Goal: Use online tool/utility: Utilize a website feature to perform a specific function

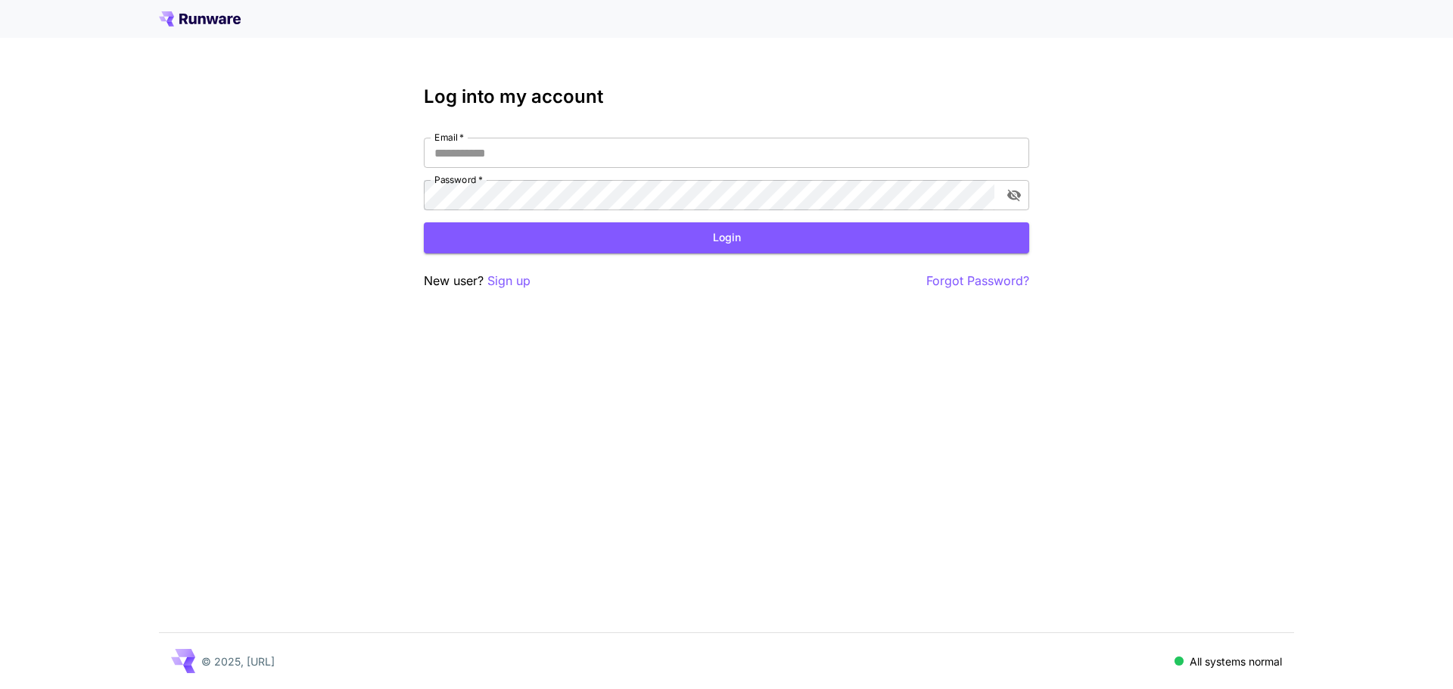
type input "**********"
click at [549, 235] on button "Login" at bounding box center [726, 238] width 605 height 31
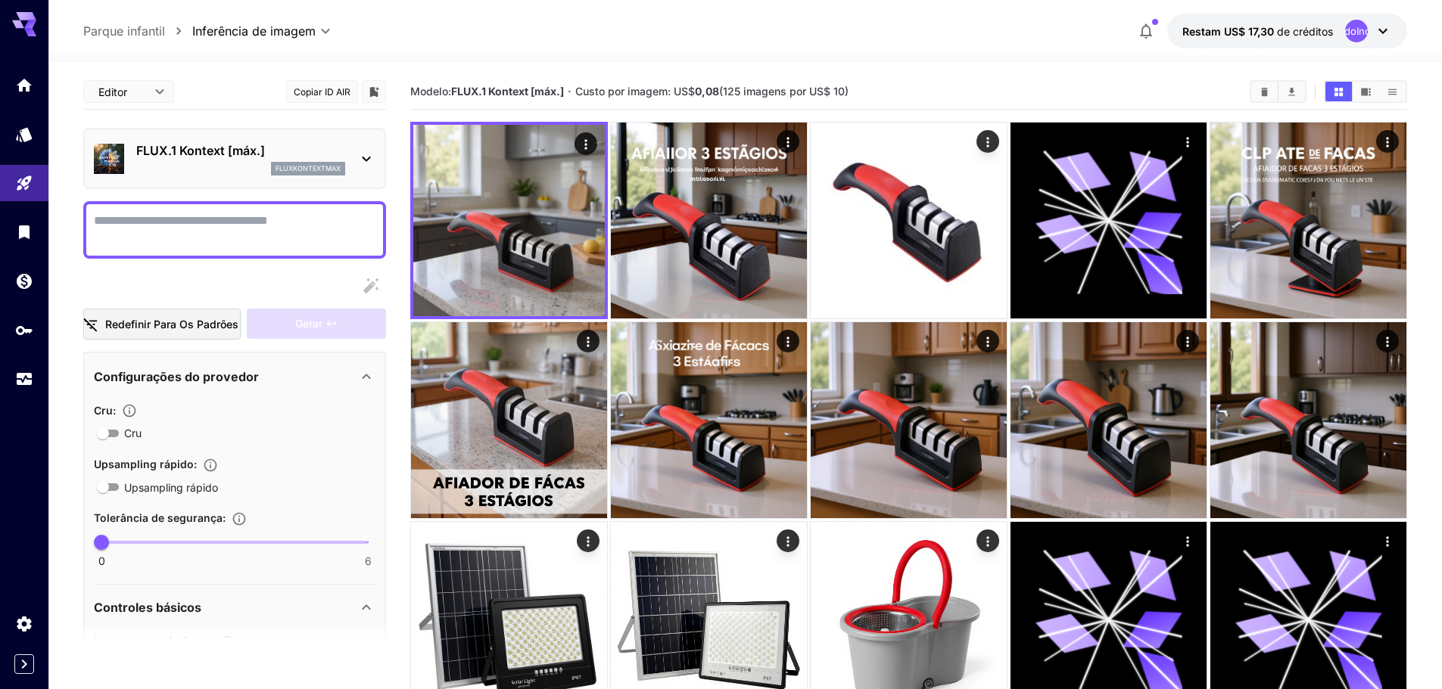
click at [363, 159] on icon at bounding box center [366, 159] width 18 height 18
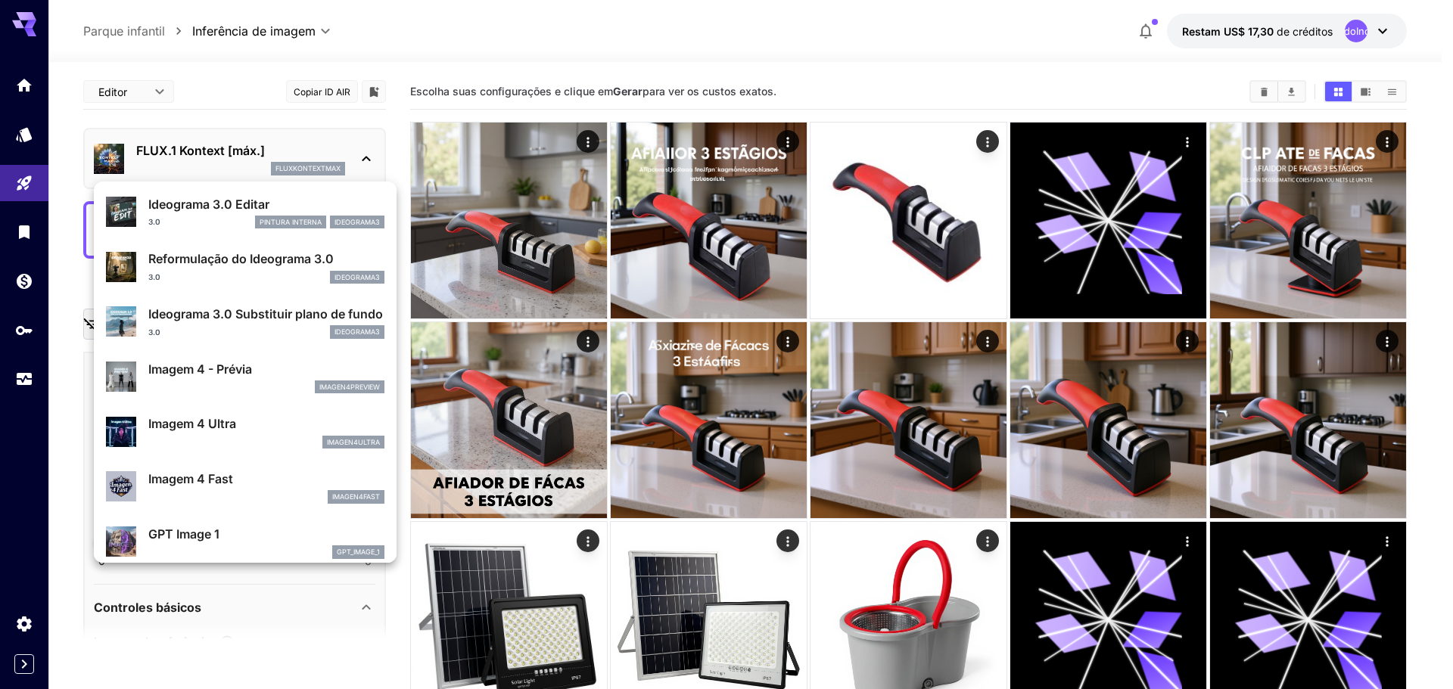
scroll to position [530, 0]
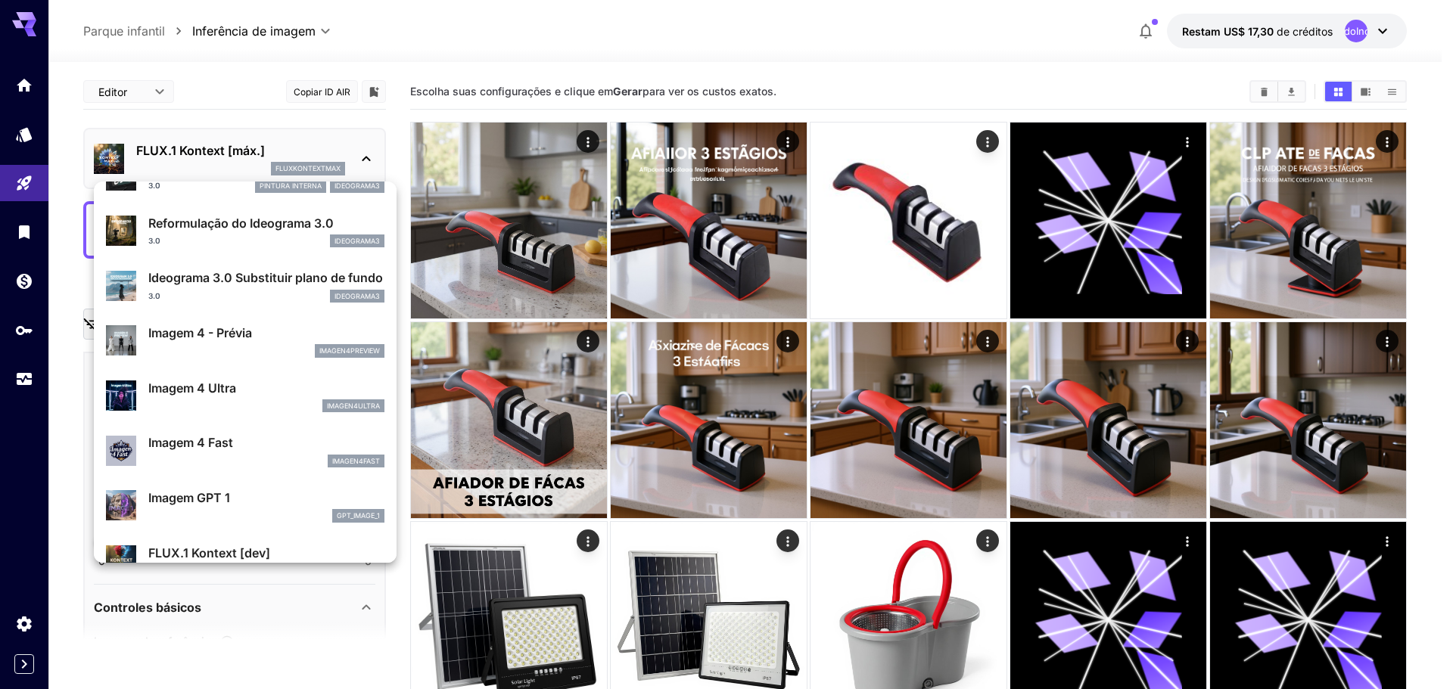
click at [8, 181] on div at bounding box center [726, 344] width 1453 height 689
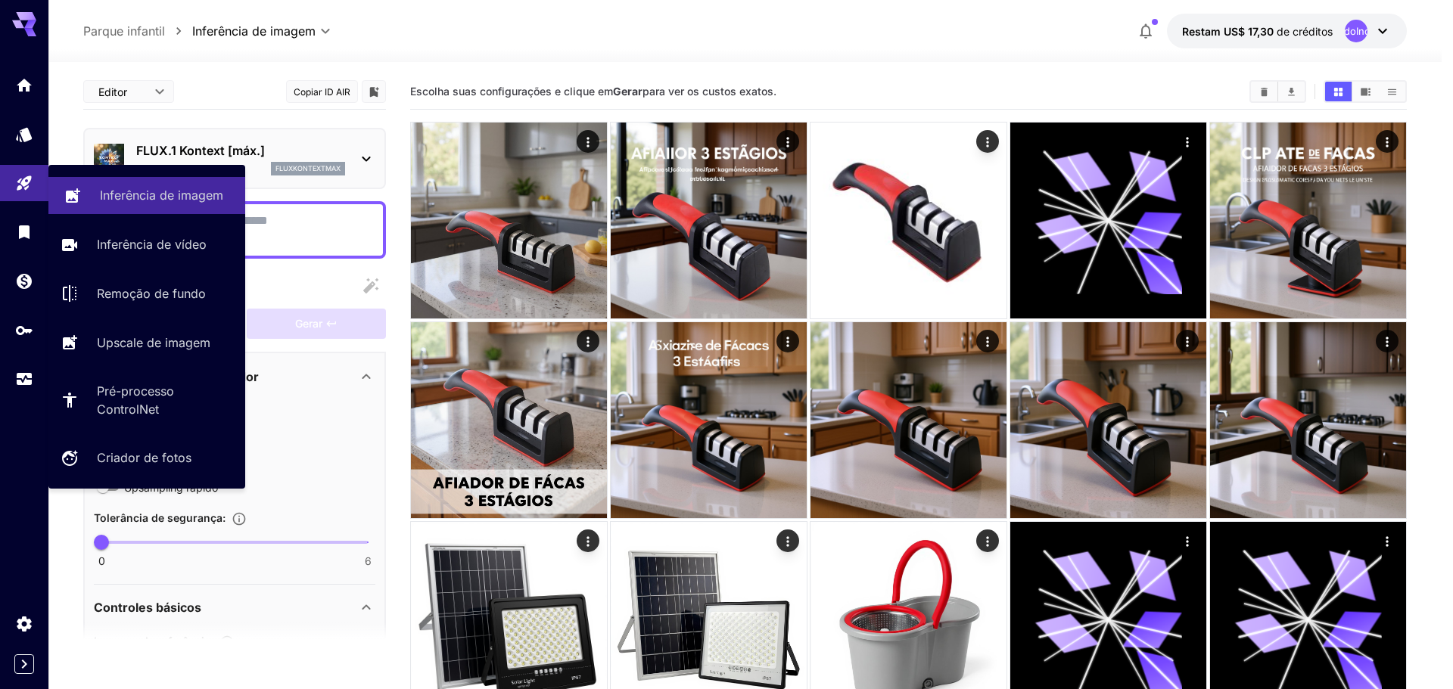
click at [134, 188] on font "Inferência de imagem" at bounding box center [161, 195] width 123 height 15
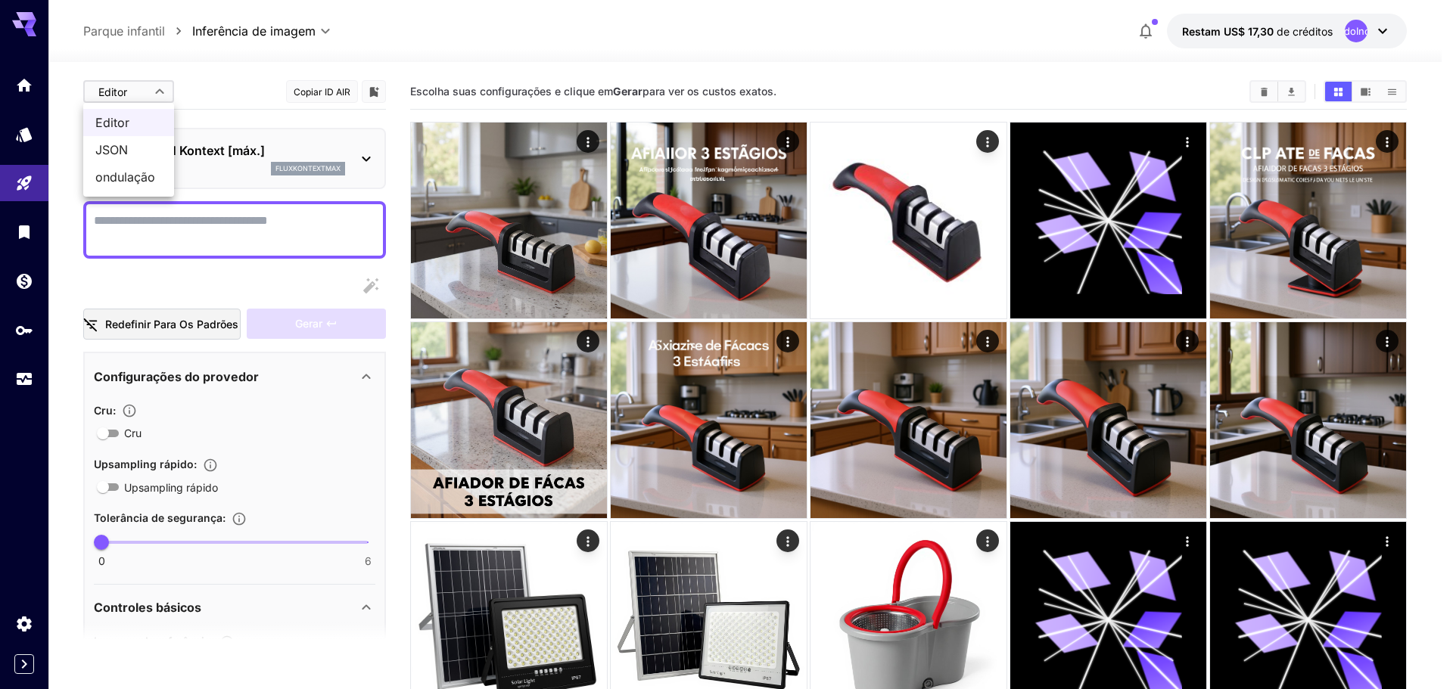
click at [147, 87] on div at bounding box center [726, 344] width 1453 height 689
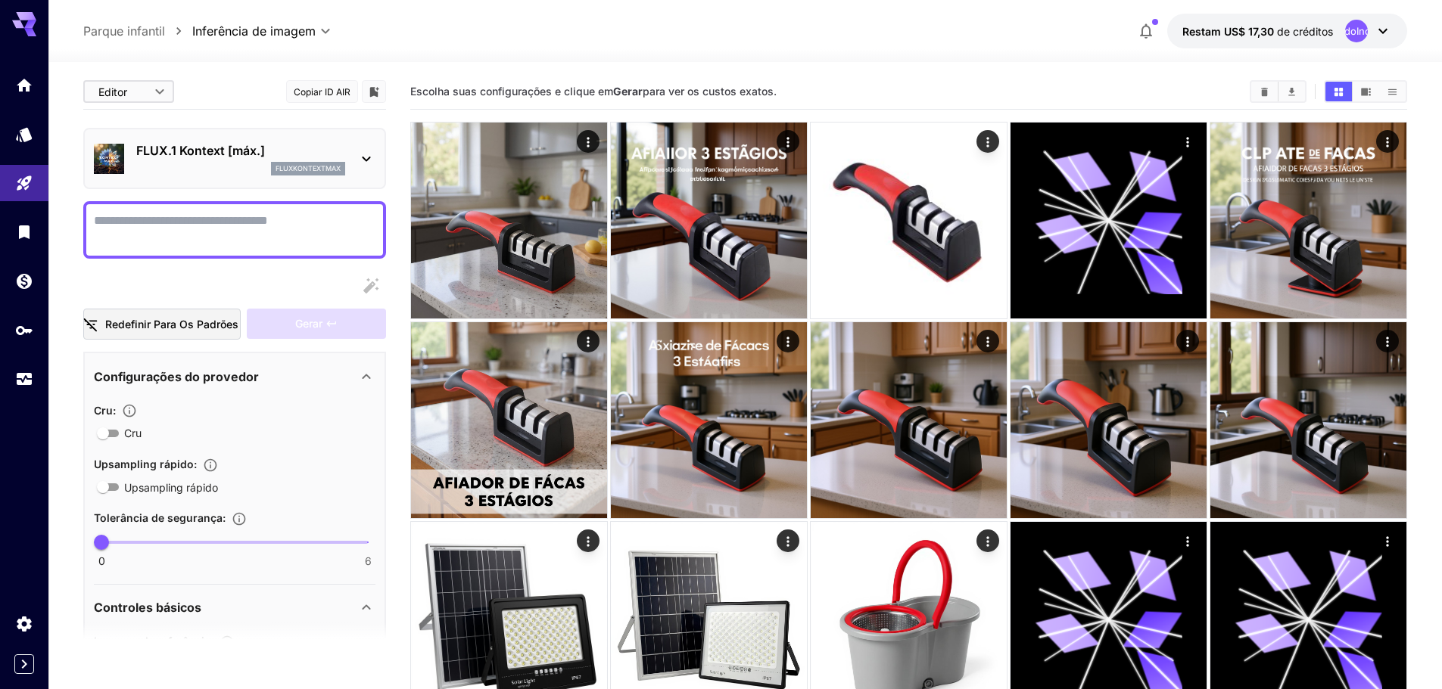
click at [325, 159] on p "FLUX.1 Kontext [máx.]" at bounding box center [240, 151] width 209 height 18
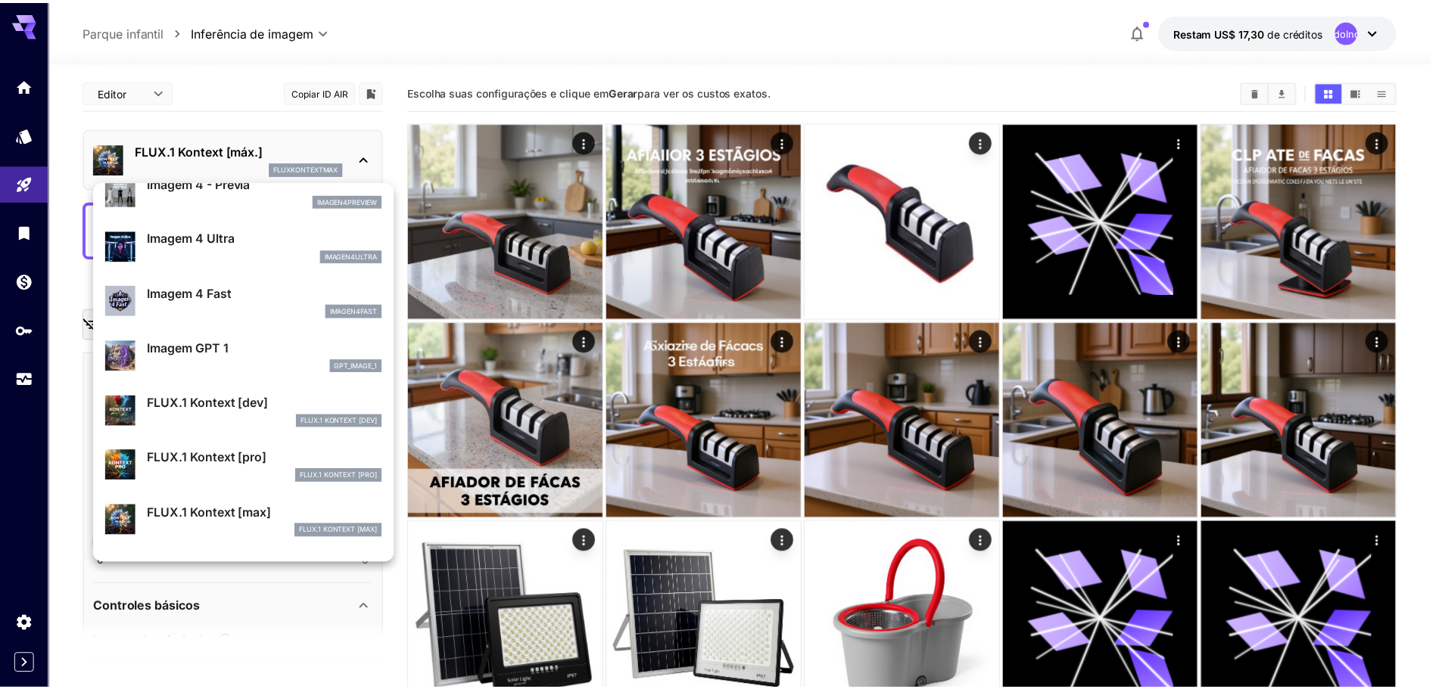
scroll to position [681, 0]
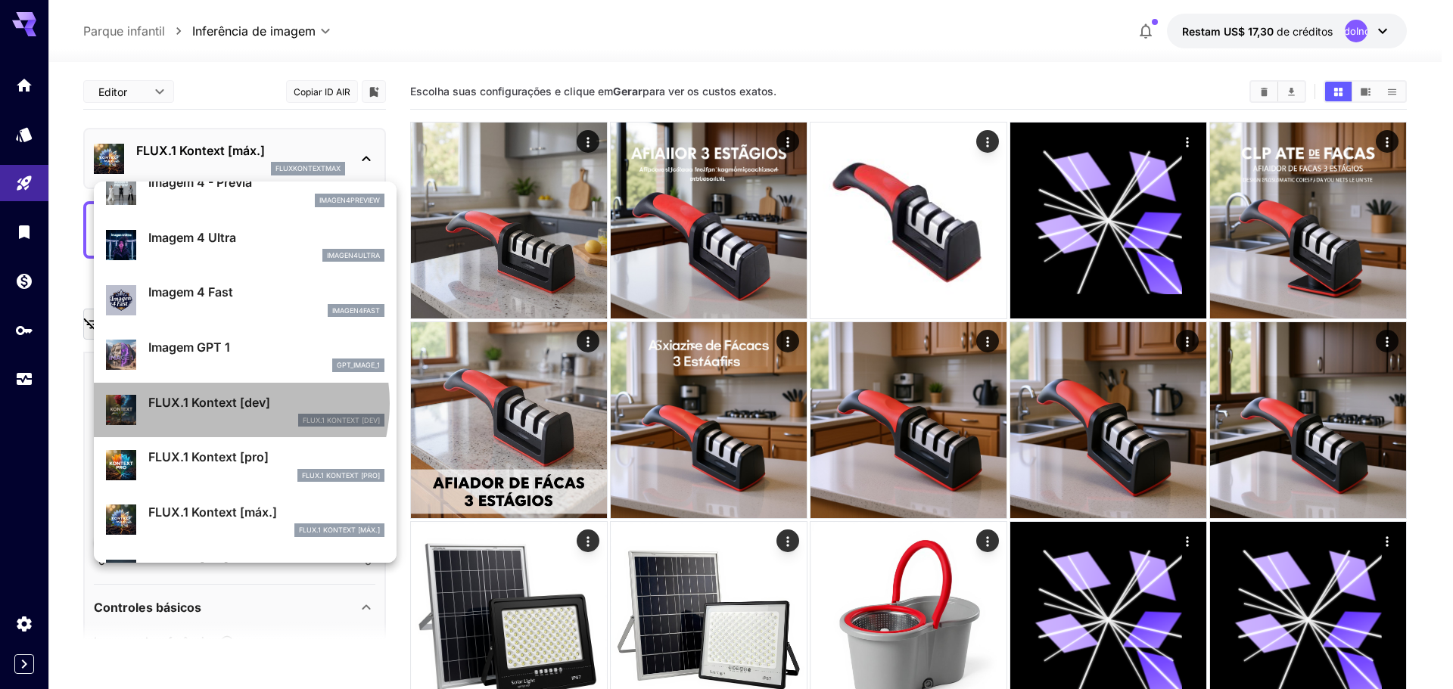
click at [228, 403] on font "FLUX.1 Kontext [dev]" at bounding box center [209, 402] width 122 height 15
type input "****"
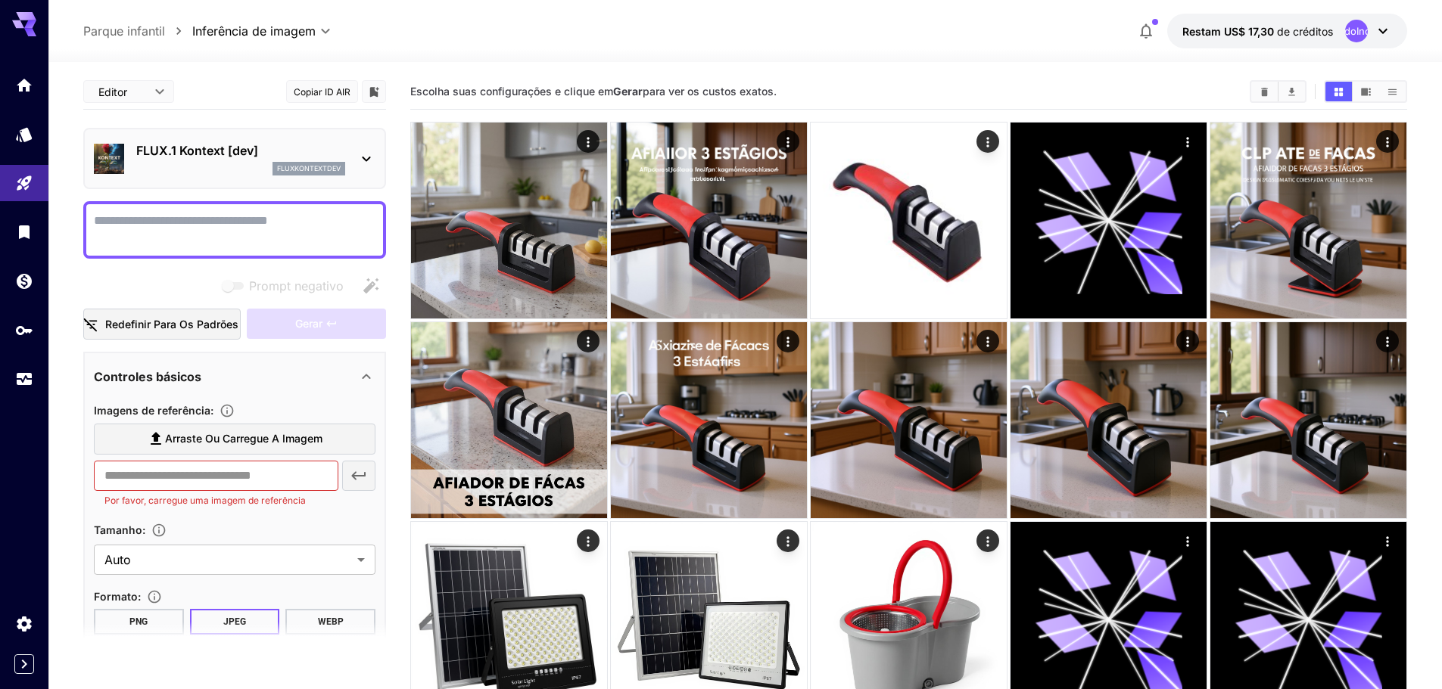
click at [181, 221] on textarea "Prompt negativo" at bounding box center [235, 230] width 282 height 36
paste textarea "**********"
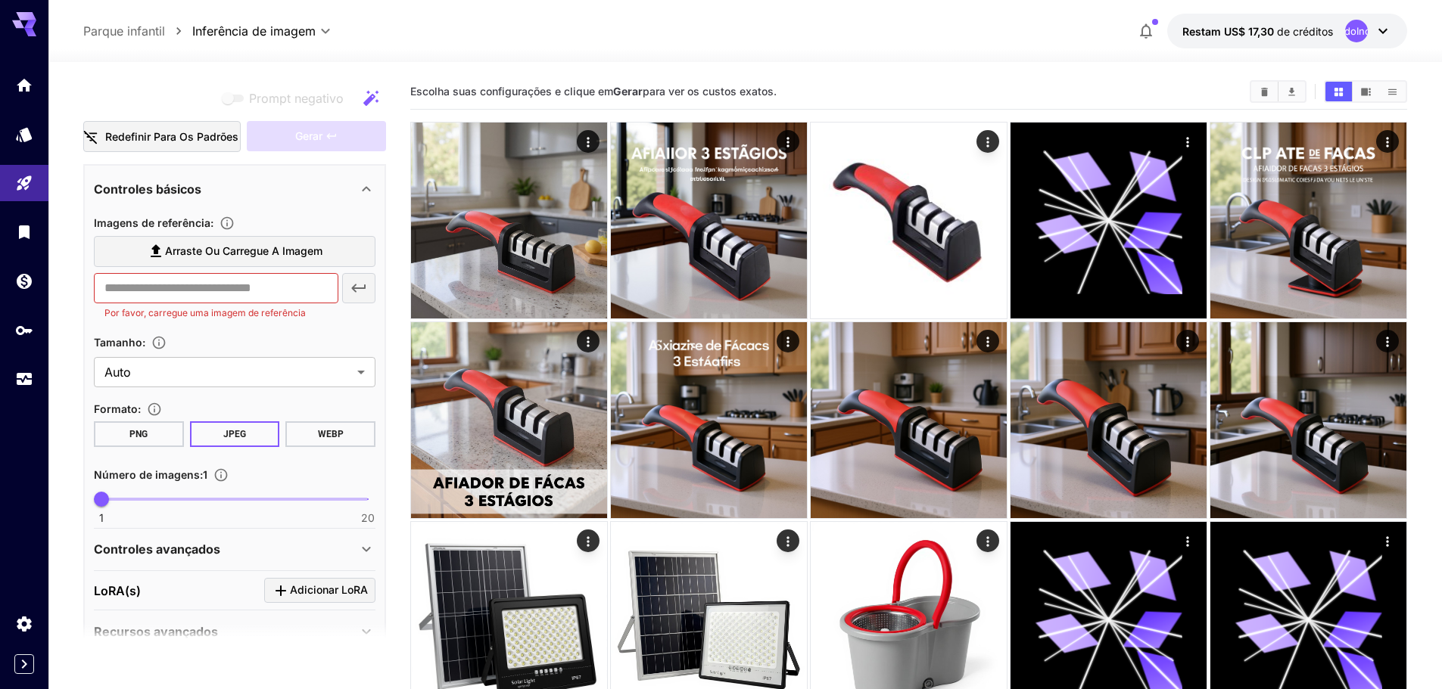
scroll to position [1572, 0]
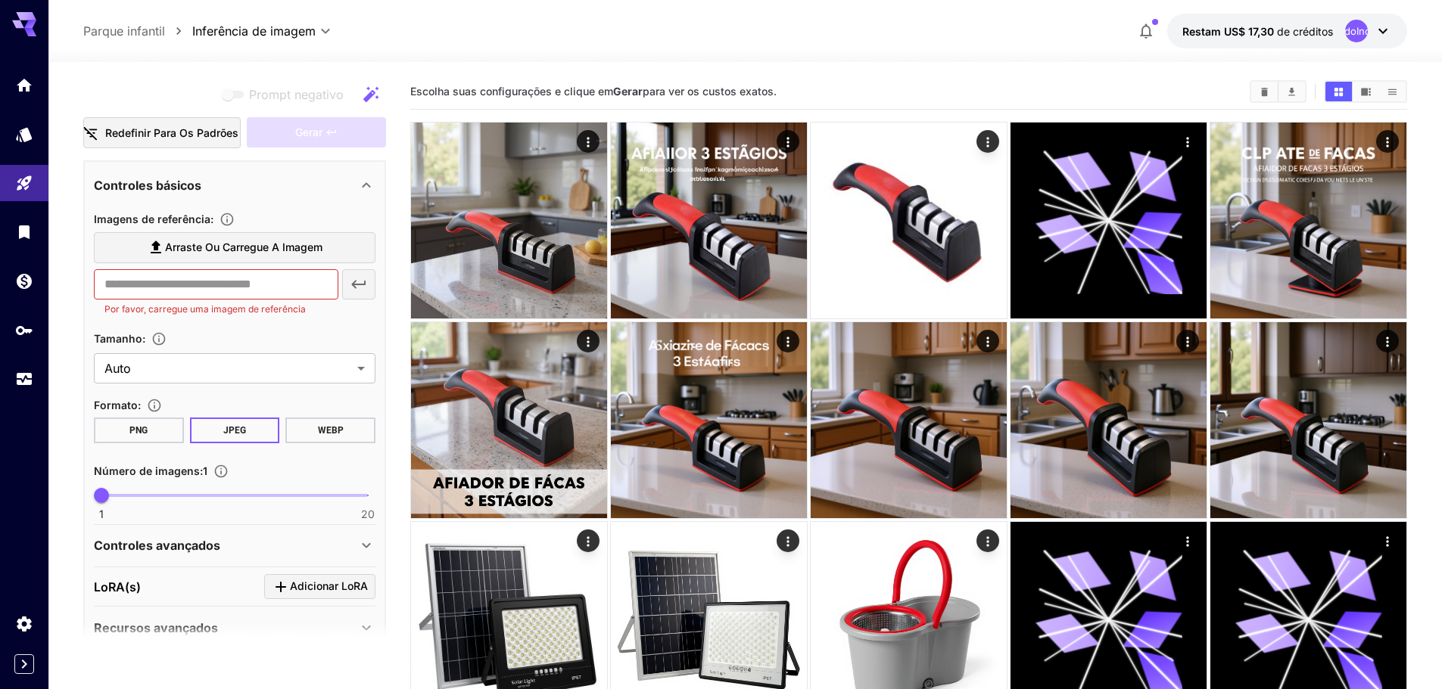
type textarea "**********"
click at [316, 254] on font "Arraste ou carregue a imagem" at bounding box center [243, 247] width 157 height 13
click at [0, 0] on input "Arraste ou carregue a imagem" at bounding box center [0, 0] width 0 height 0
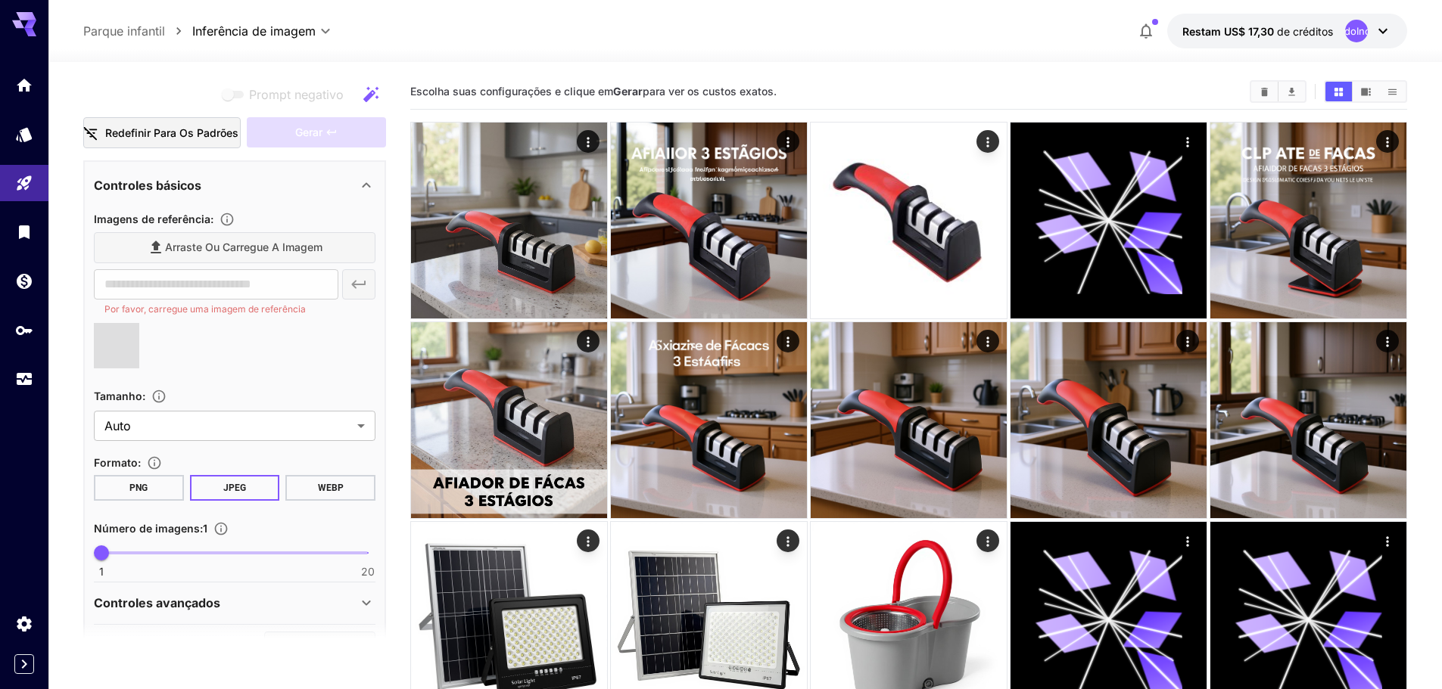
type input "**********"
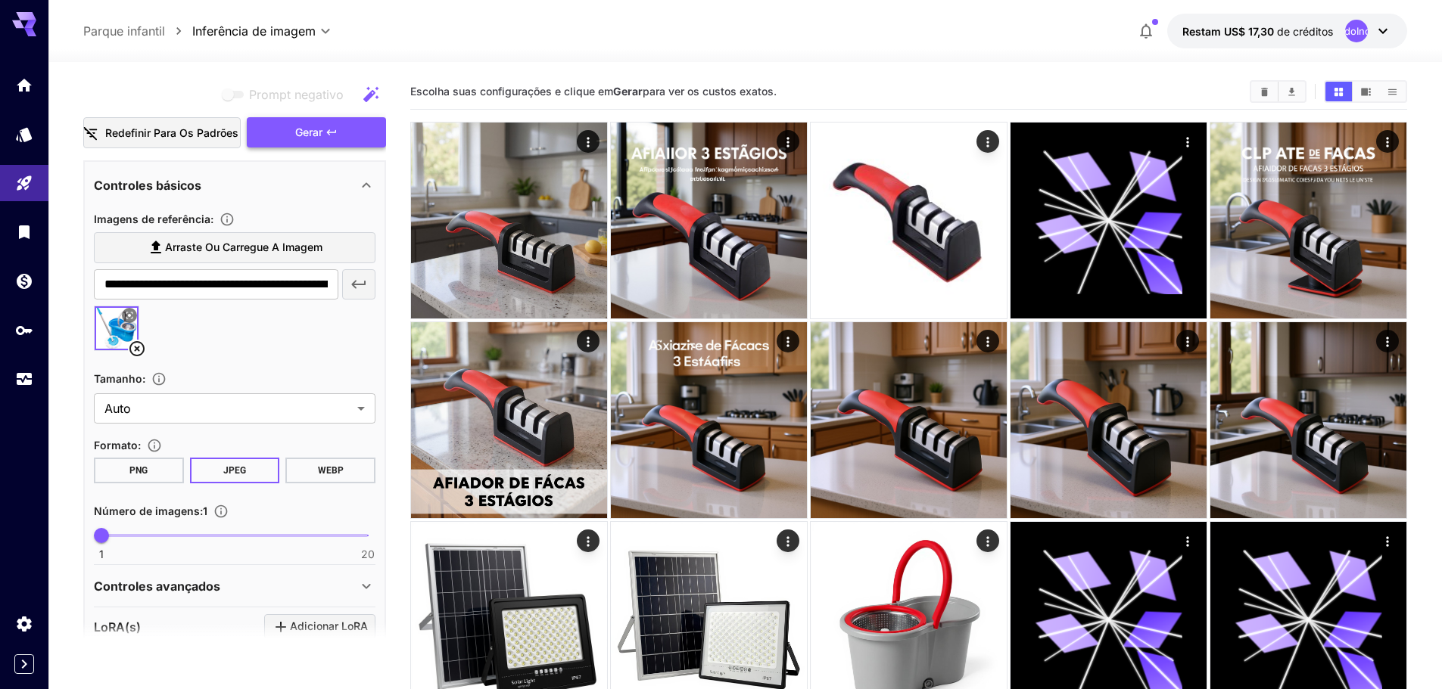
click at [303, 137] on font "Gerar" at bounding box center [308, 132] width 27 height 13
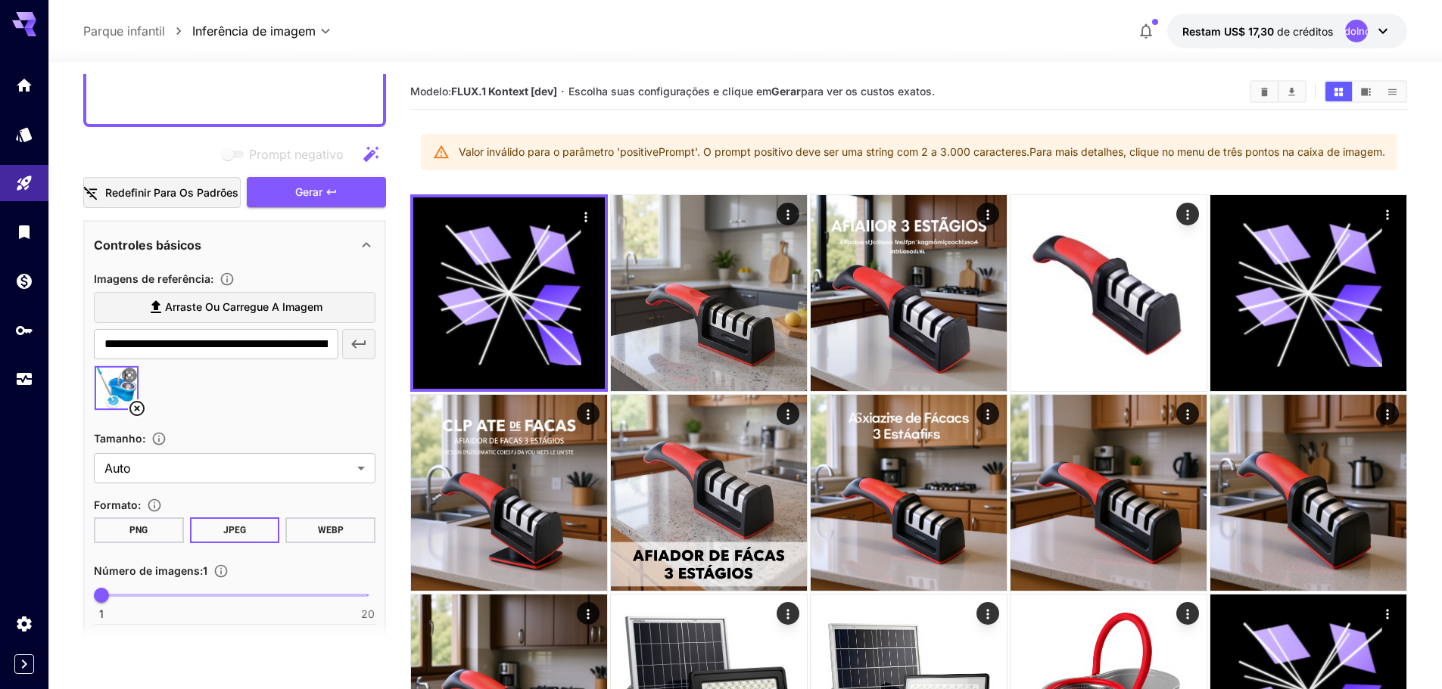
scroll to position [1303, 0]
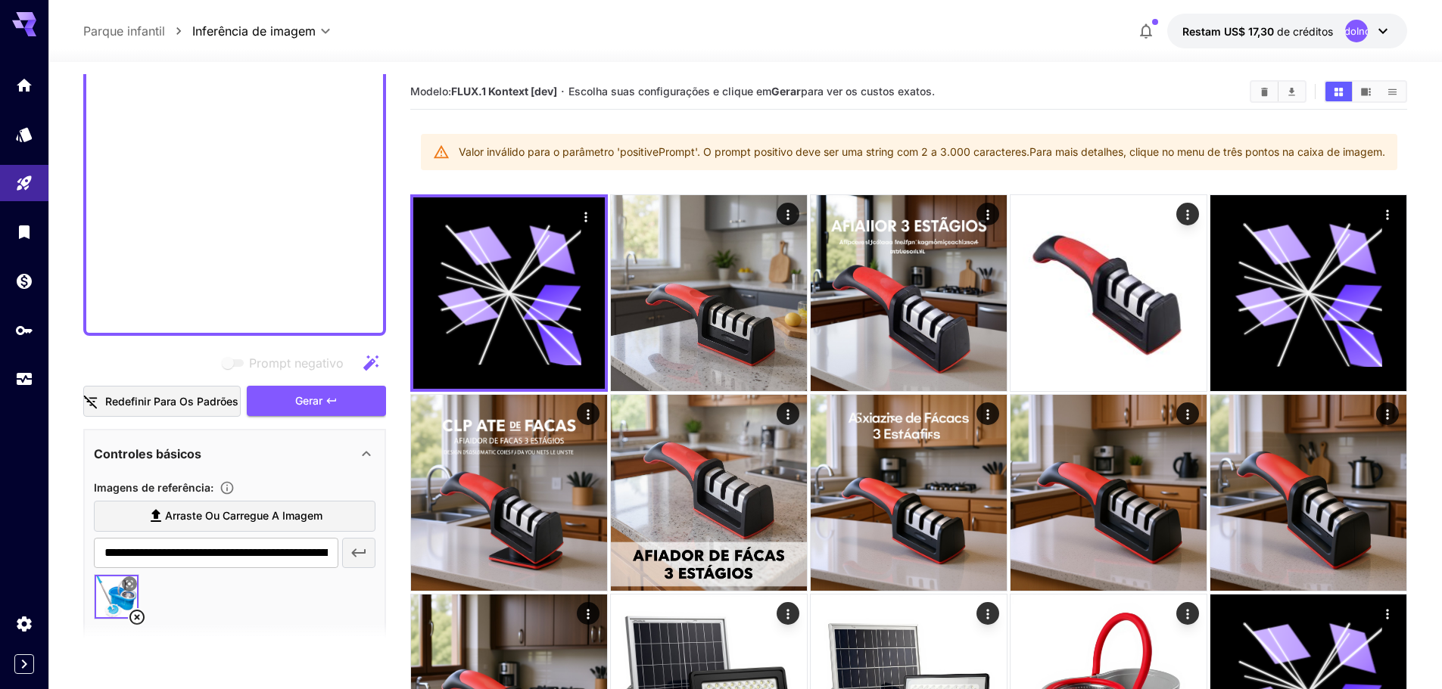
drag, startPoint x: 279, startPoint y: 224, endPoint x: 359, endPoint y: 341, distance: 141.9
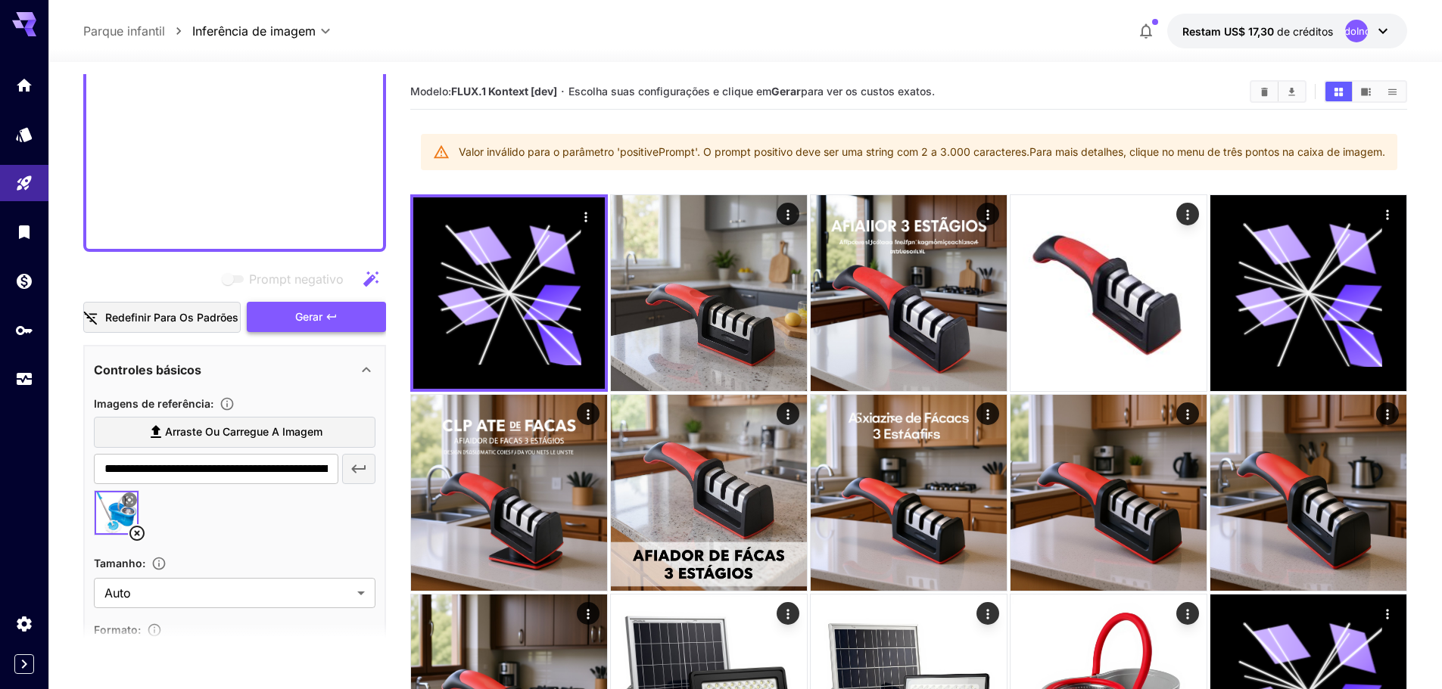
scroll to position [1295, 0]
click at [311, 318] on font "Gerar" at bounding box center [308, 318] width 27 height 13
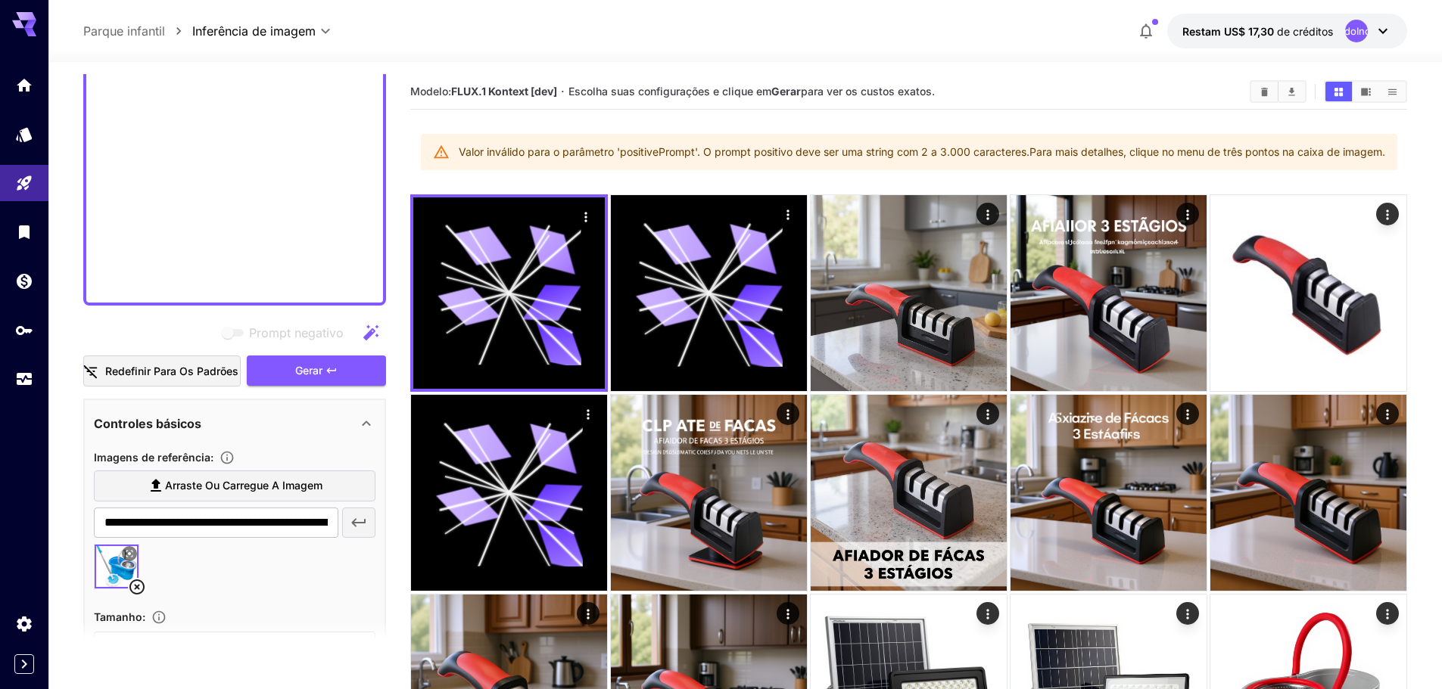
scroll to position [1591, 0]
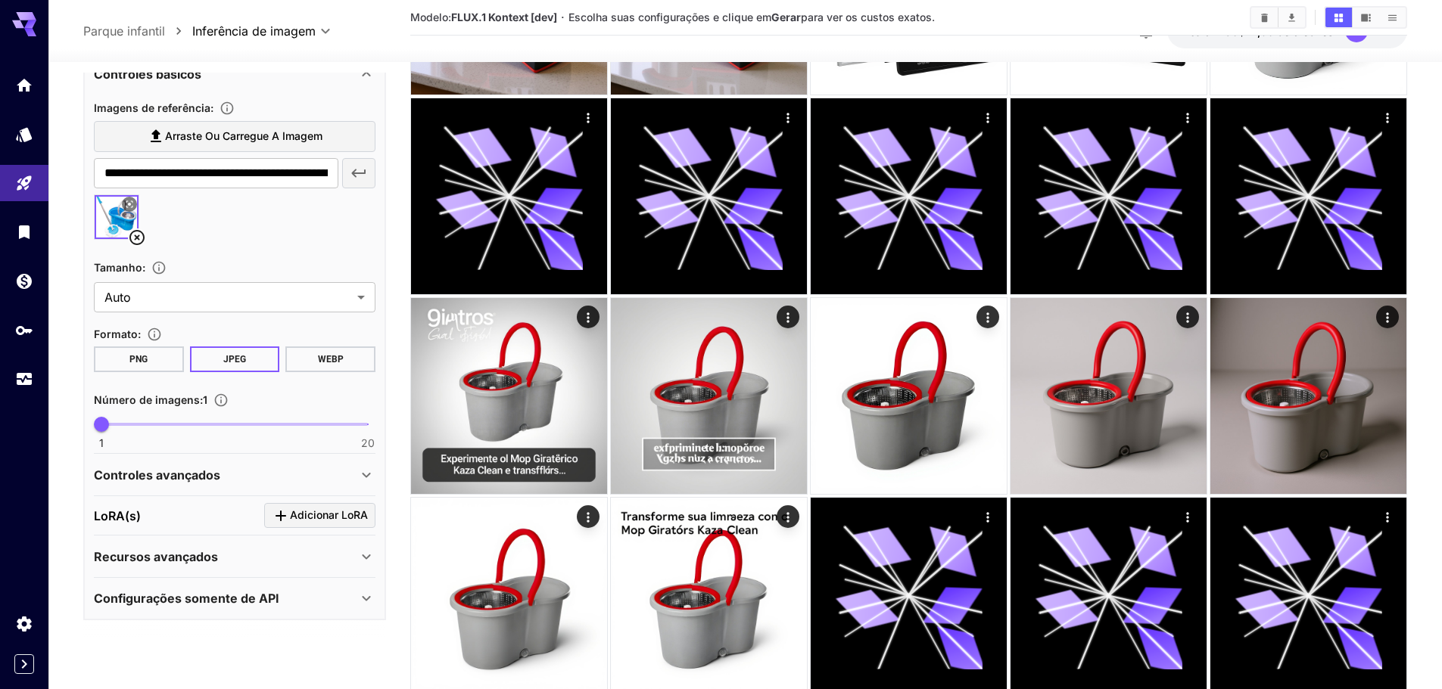
drag, startPoint x: 257, startPoint y: 543, endPoint x: 411, endPoint y: 725, distance: 239.0
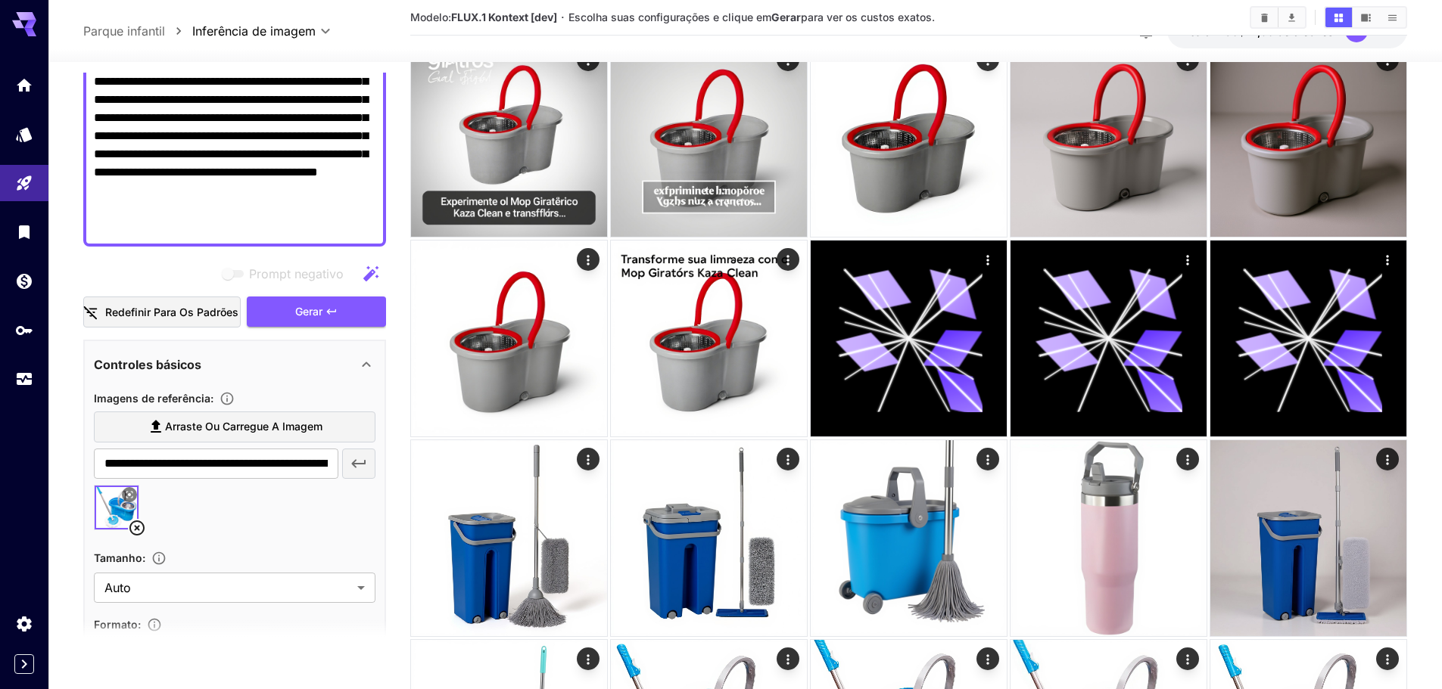
scroll to position [0, 0]
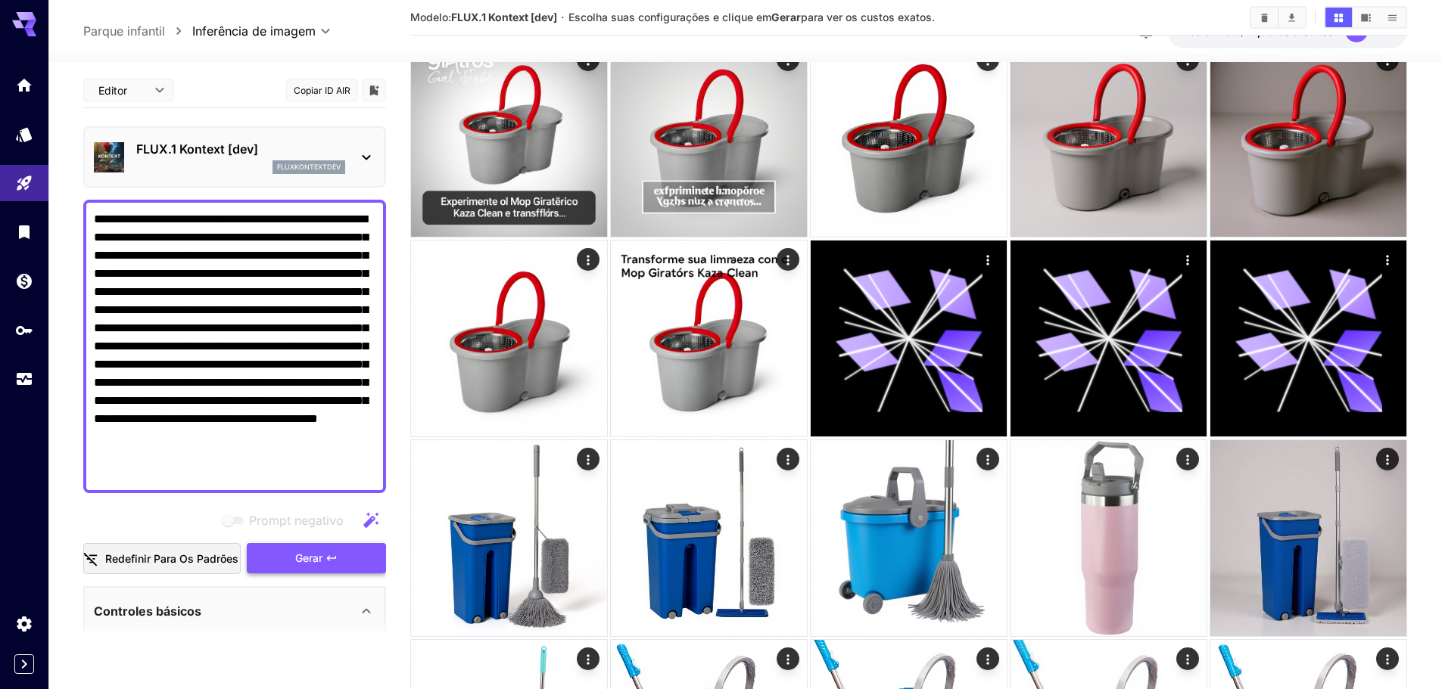
type textarea "**********"
click at [309, 565] on span "Gerar" at bounding box center [308, 558] width 27 height 19
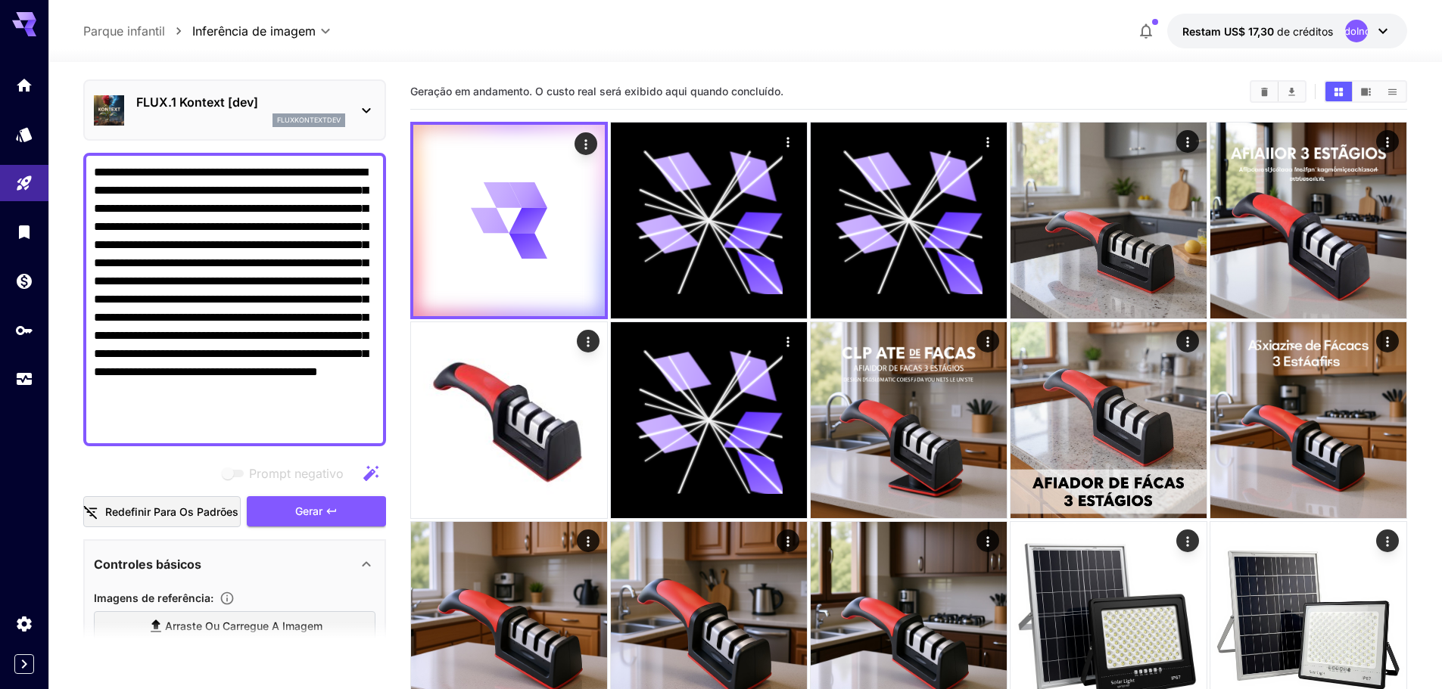
scroll to position [76, 0]
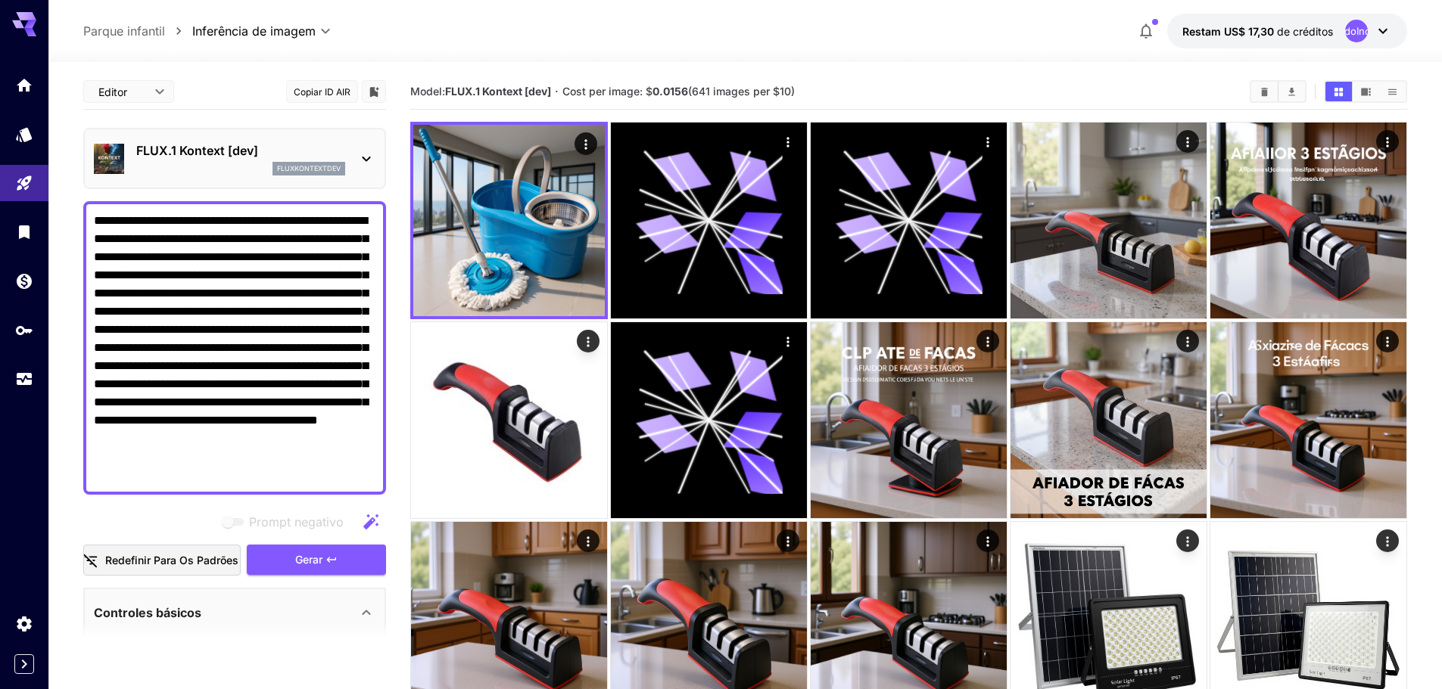
scroll to position [76, 0]
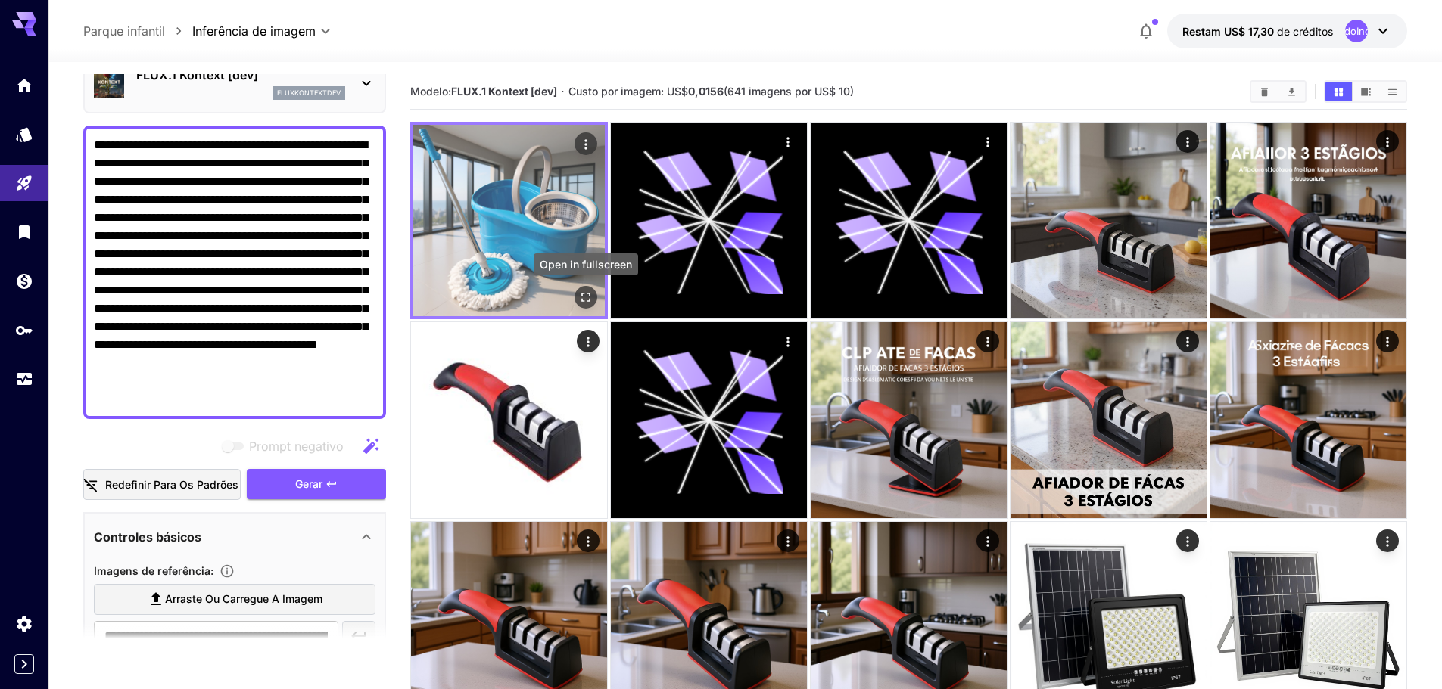
click at [584, 297] on icon "Abrir em tela cheia" at bounding box center [585, 297] width 15 height 15
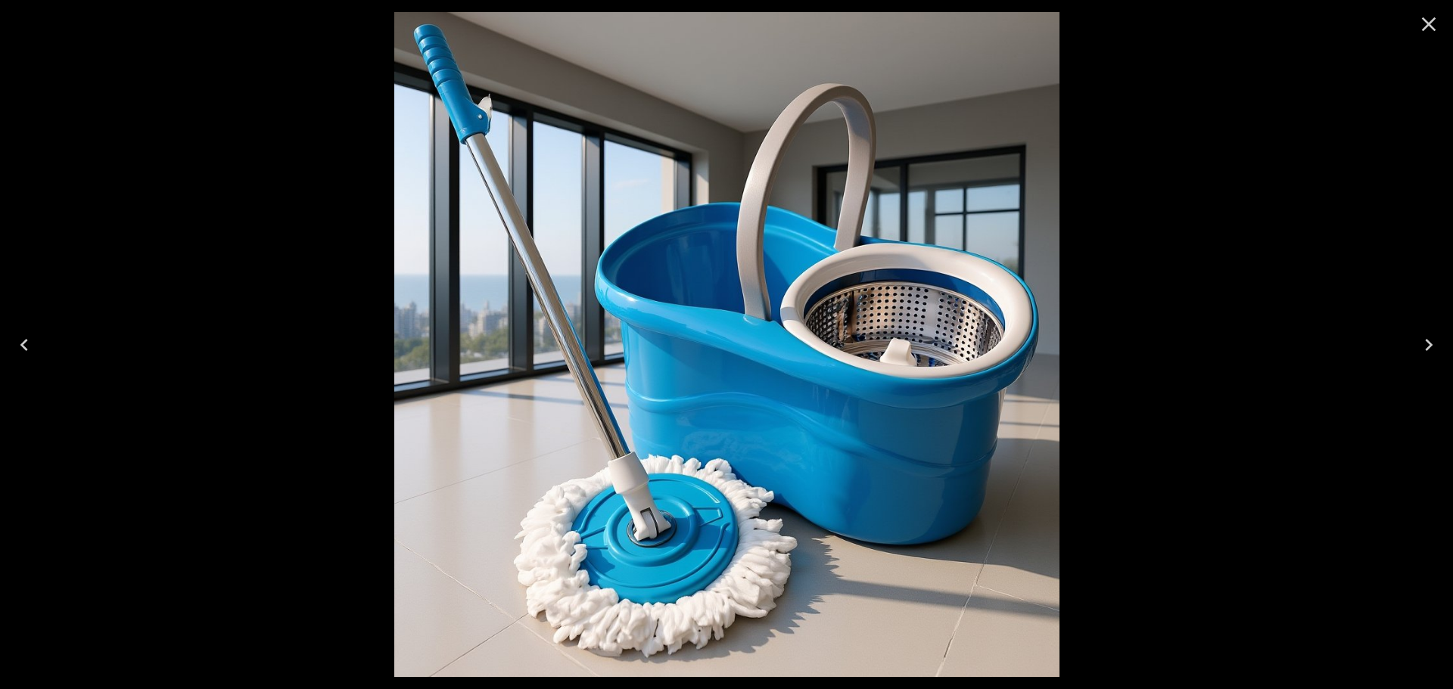
click at [1428, 27] on icon "Close" at bounding box center [1429, 24] width 24 height 24
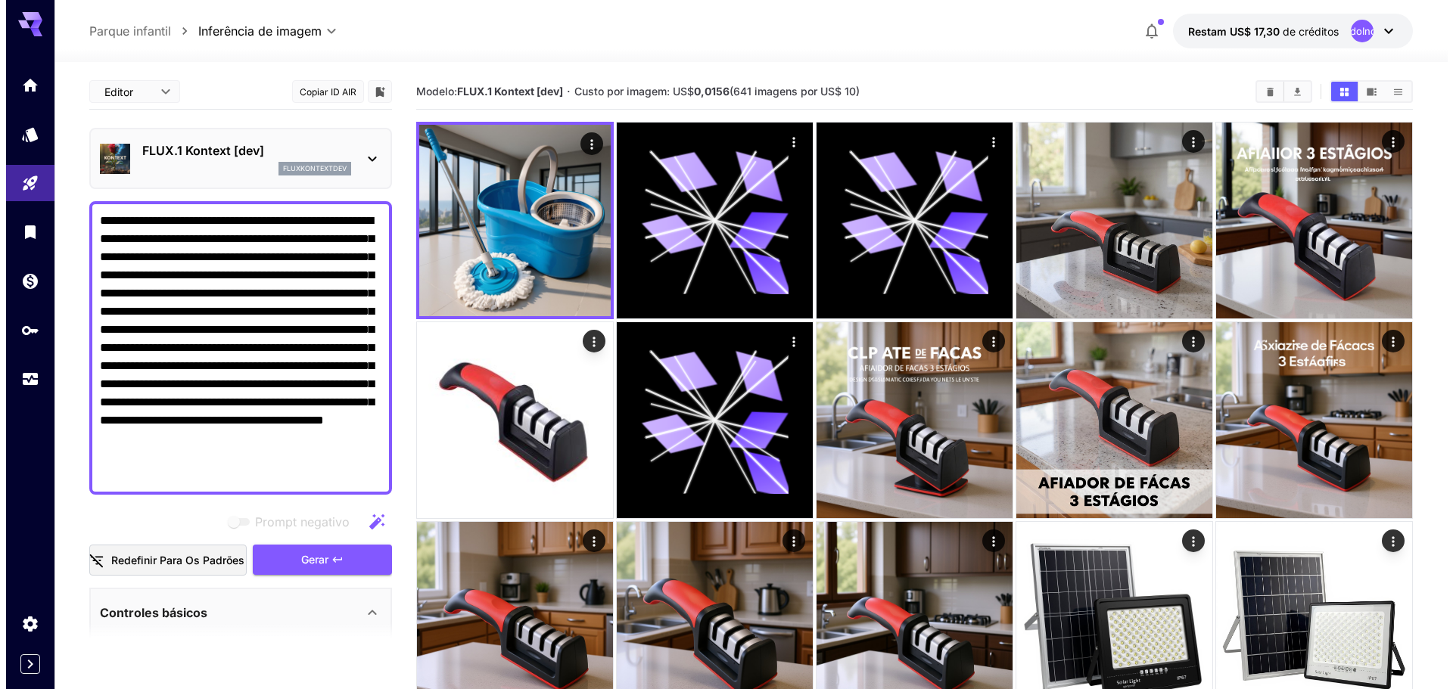
scroll to position [76, 0]
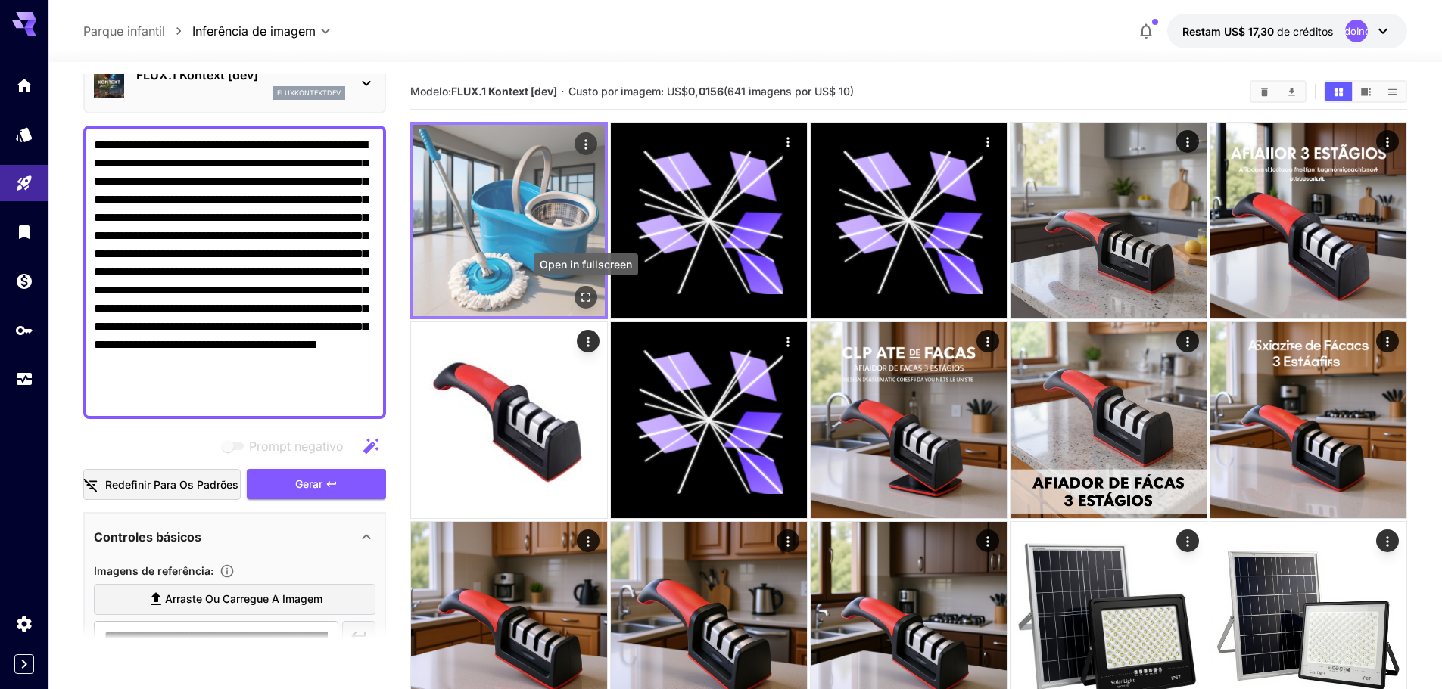
click at [576, 291] on button "Abrir em tela cheia" at bounding box center [585, 297] width 23 height 23
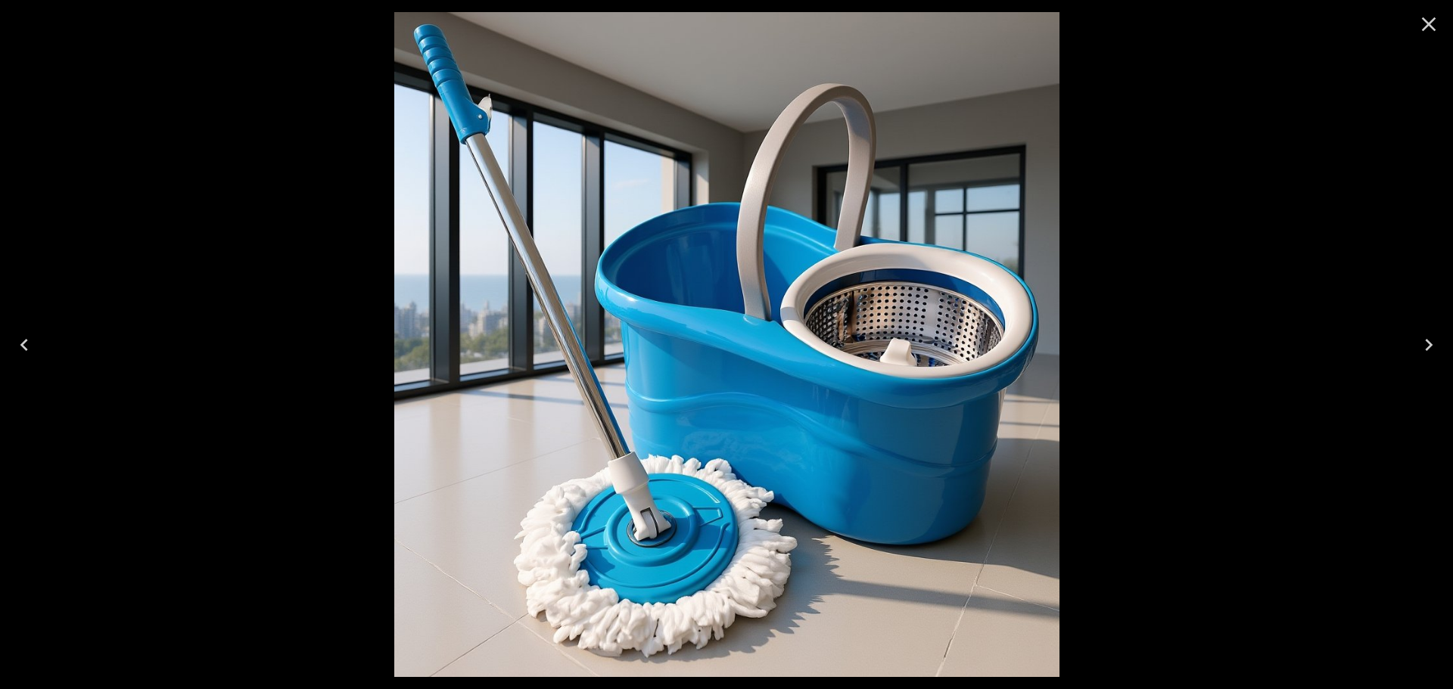
scroll to position [76, 0]
drag, startPoint x: 1430, startPoint y: 26, endPoint x: 1418, endPoint y: 28, distance: 13.1
click at [1430, 26] on icon "Close" at bounding box center [1429, 24] width 14 height 14
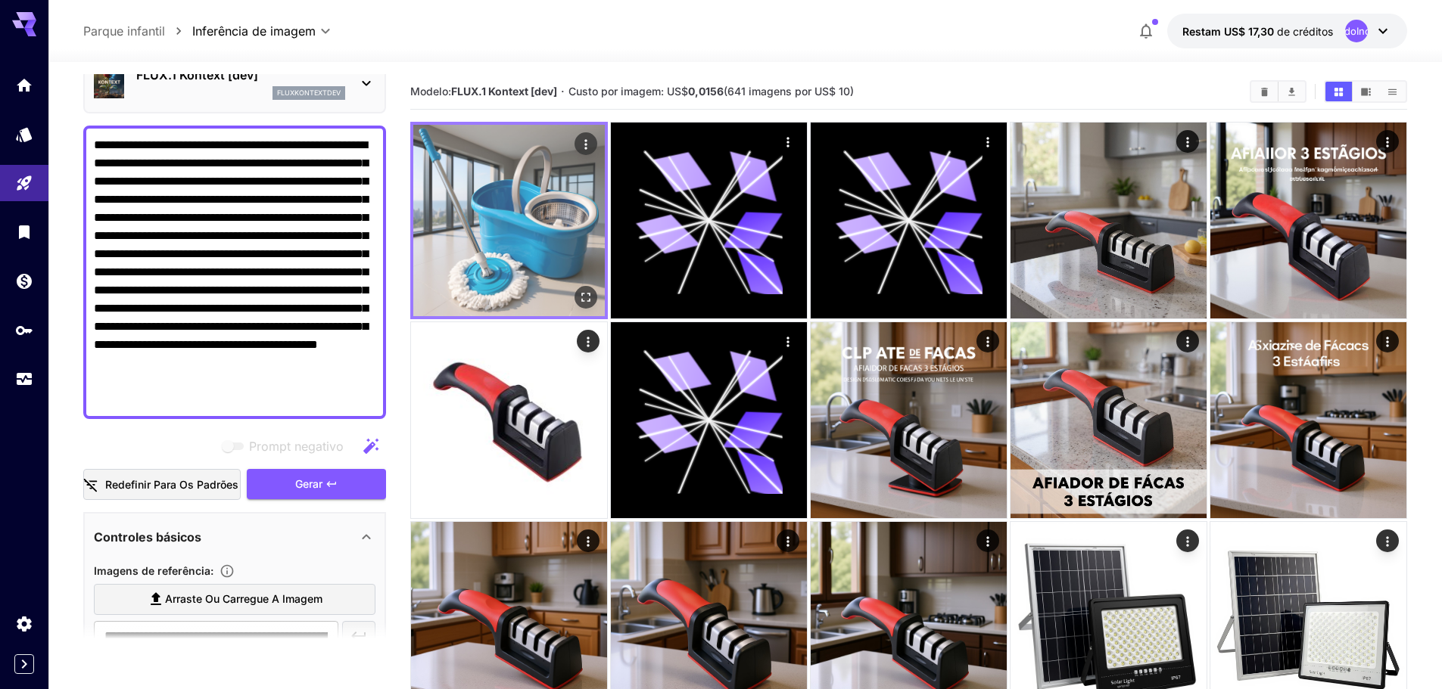
click at [478, 255] on img at bounding box center [508, 220] width 191 height 191
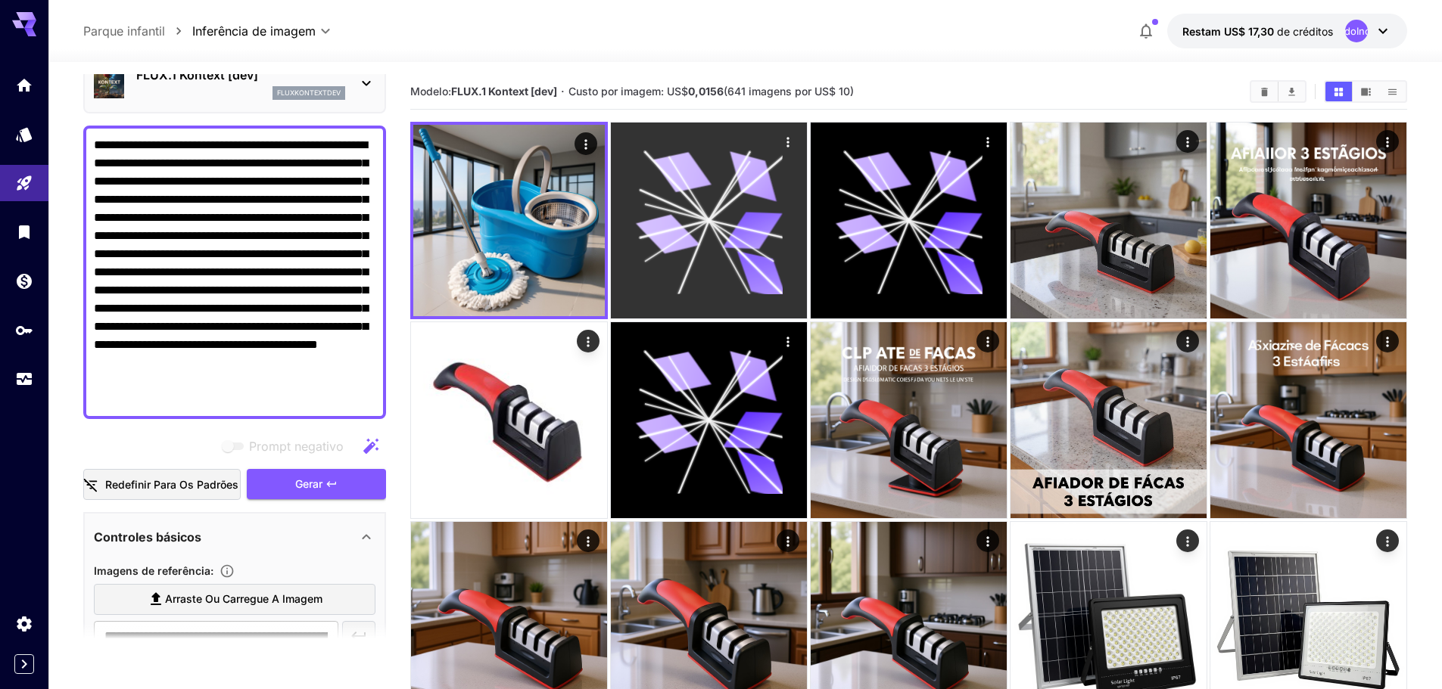
click at [678, 223] on icon at bounding box center [668, 234] width 64 height 48
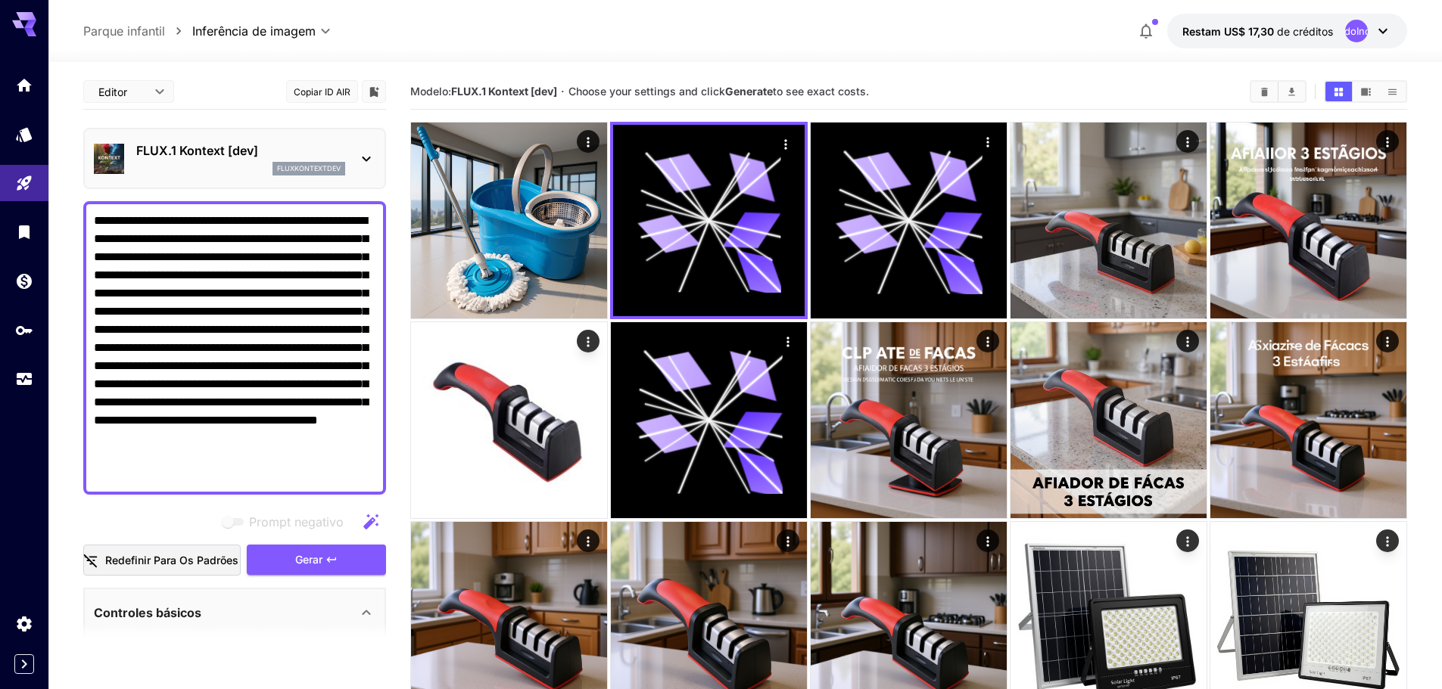
scroll to position [76, 0]
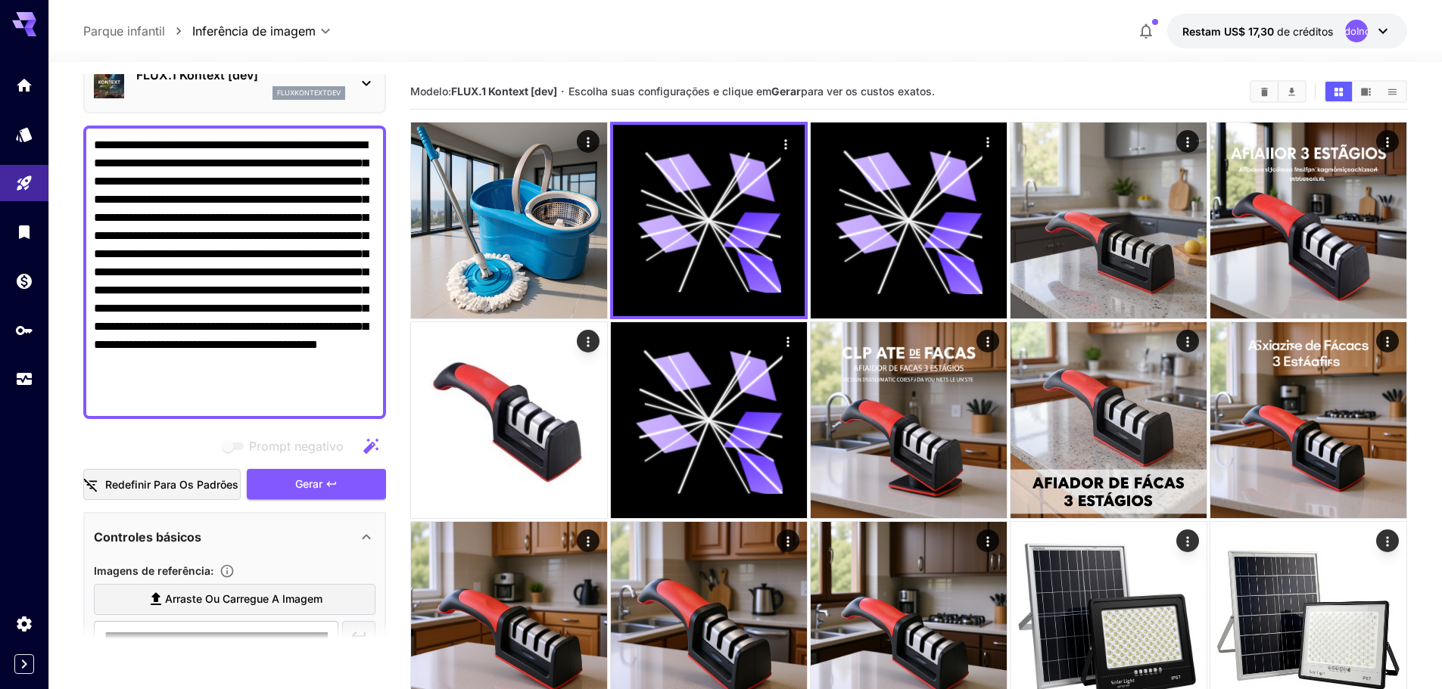
click at [528, 225] on img at bounding box center [509, 221] width 196 height 196
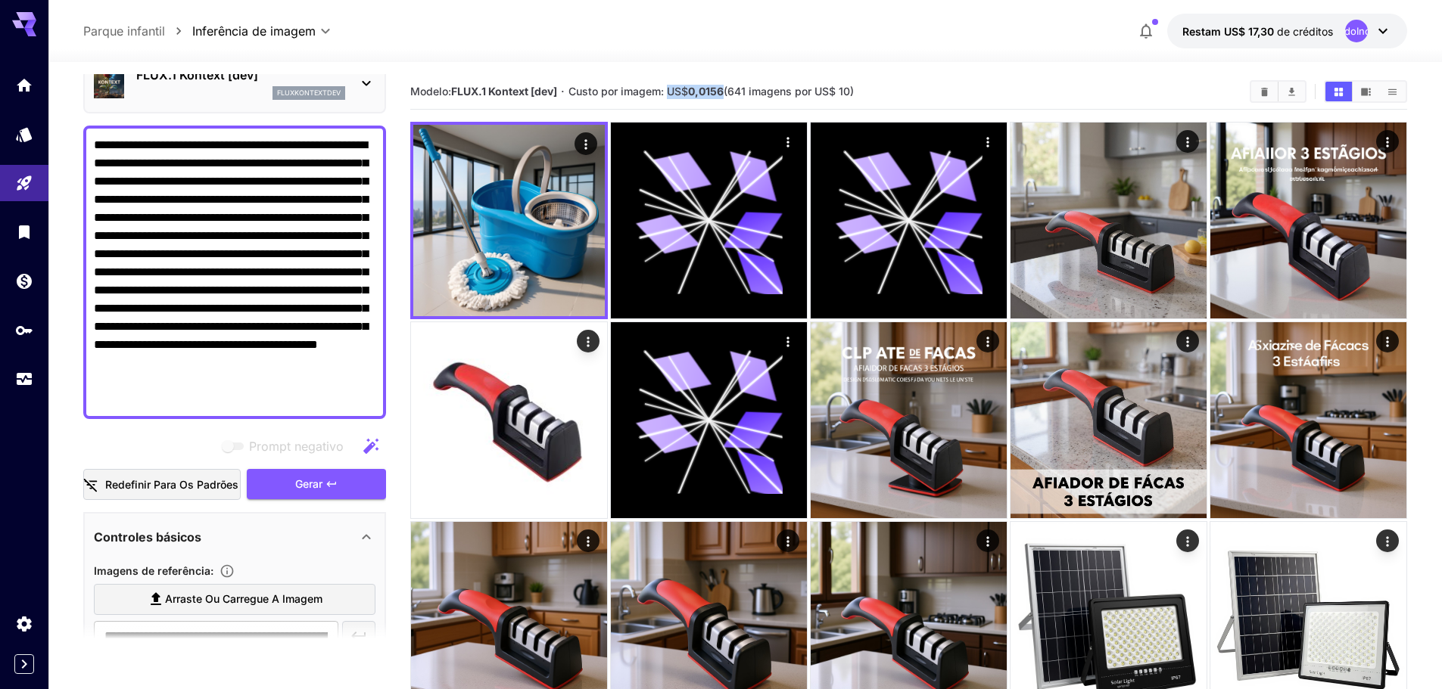
drag, startPoint x: 732, startPoint y: 89, endPoint x: 673, endPoint y: 91, distance: 59.1
click at [673, 91] on span "Custo por imagem: US$ 0,0156 (641 imagens por US$ 10)" at bounding box center [710, 91] width 285 height 13
